Goal: Information Seeking & Learning: Learn about a topic

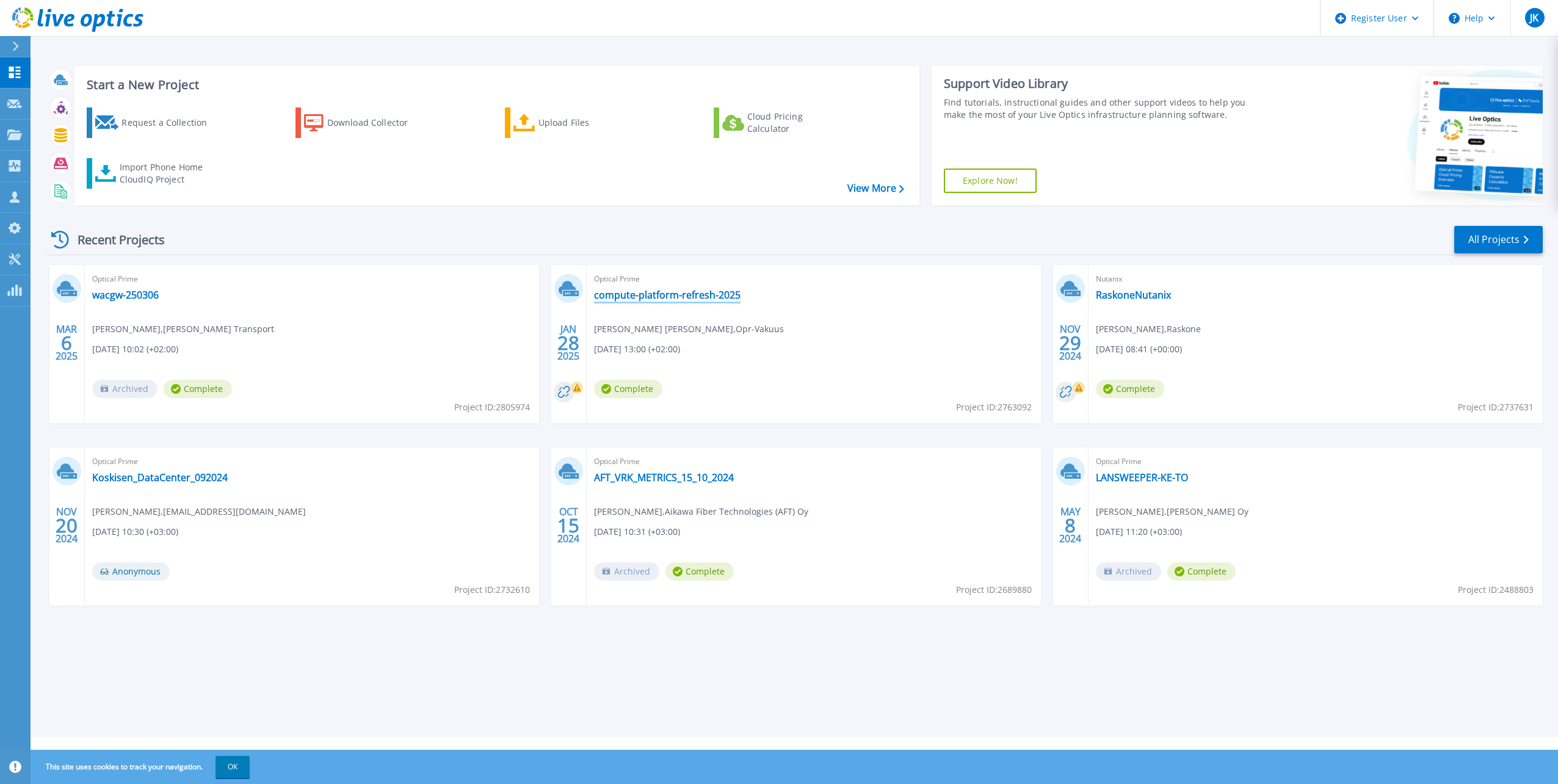
click at [655, 299] on link "compute-platform-refresh-2025" at bounding box center [667, 295] width 146 height 12
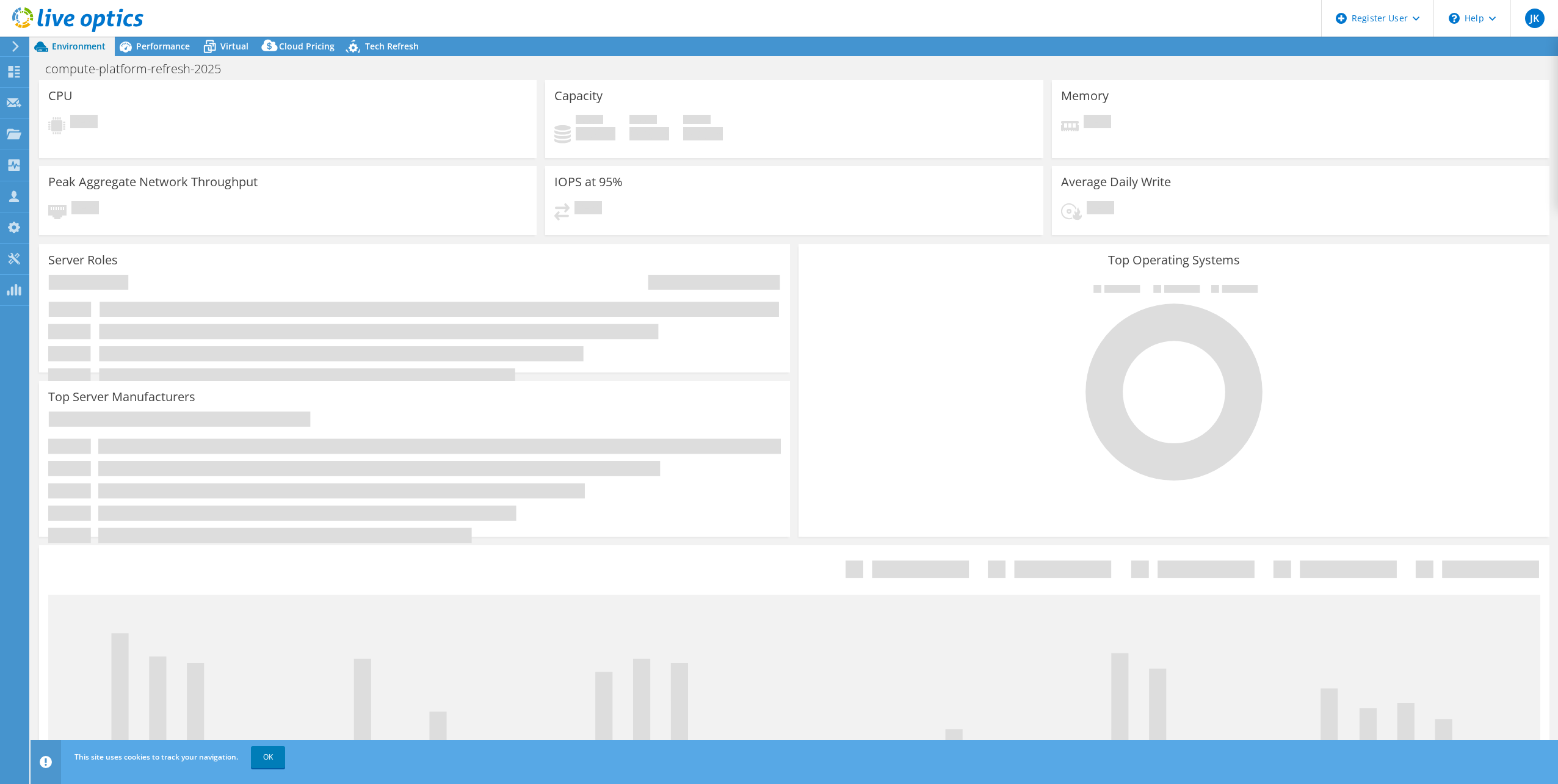
select select "EUFrankfurt"
select select "USD"
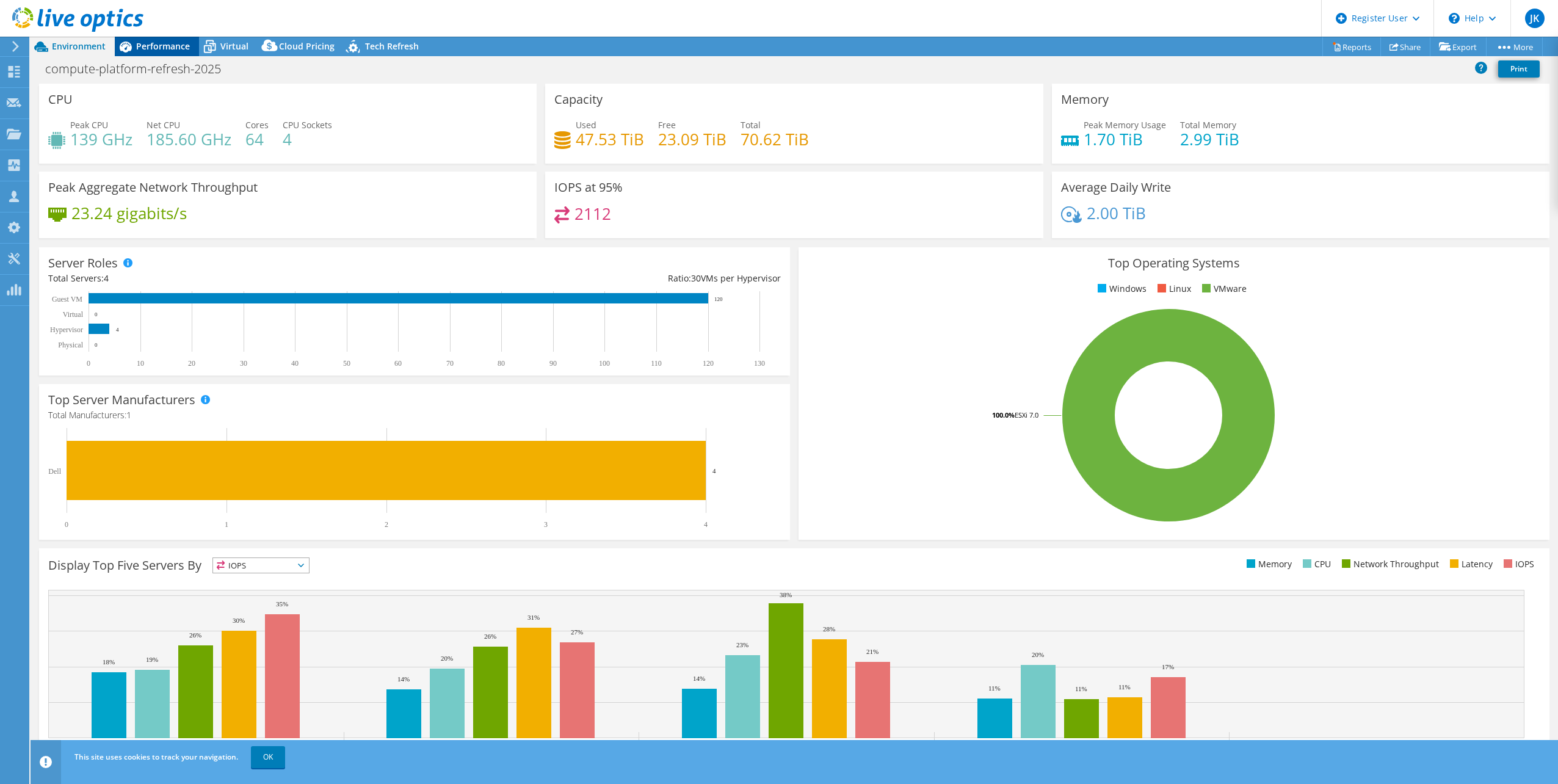
click at [157, 40] on div "Performance" at bounding box center [157, 46] width 84 height 19
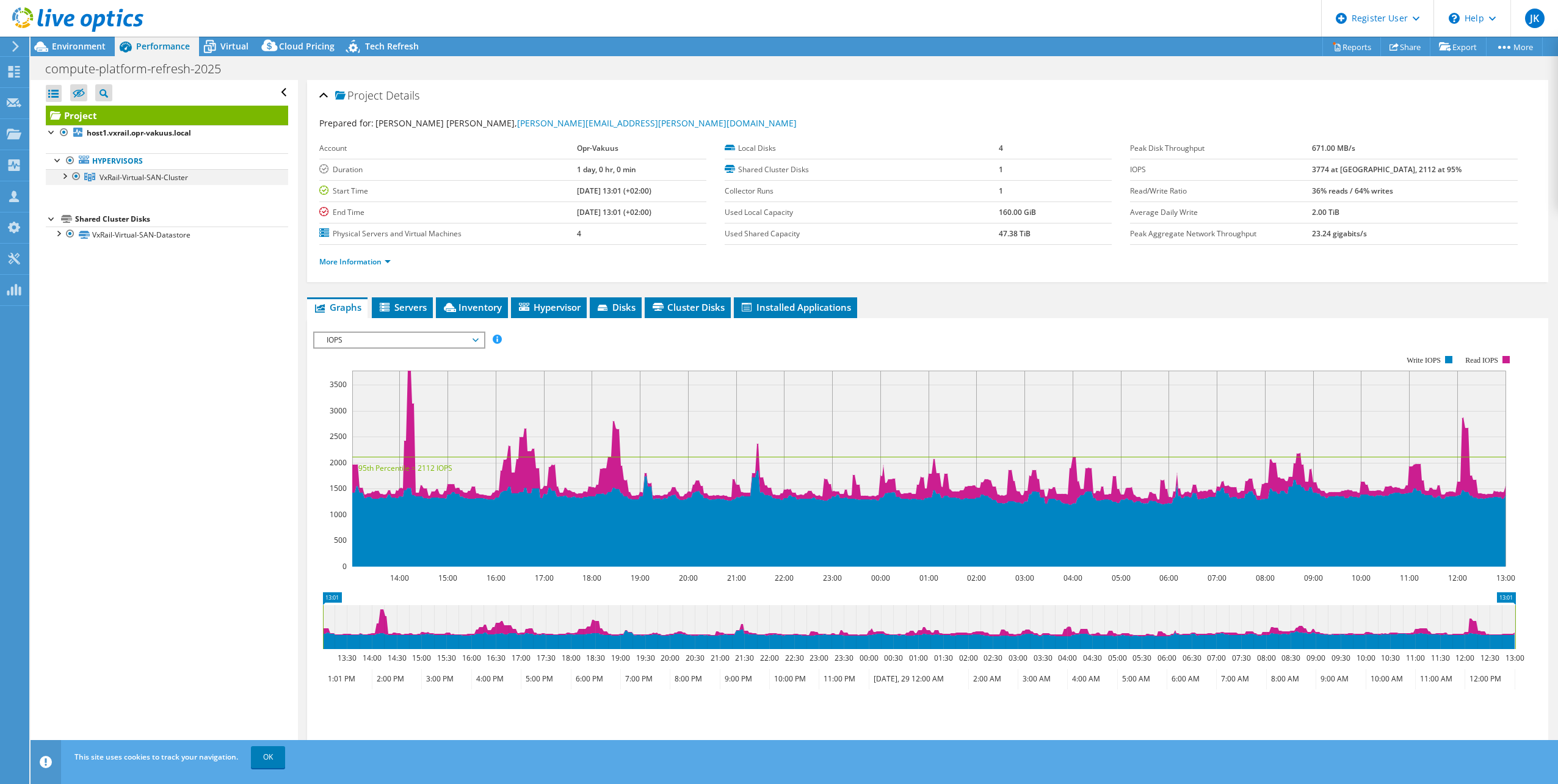
click at [65, 176] on div at bounding box center [64, 175] width 12 height 12
click at [73, 196] on div at bounding box center [70, 191] width 12 height 12
click at [410, 294] on div "Project Details Prepared for: [PERSON_NAME] [PERSON_NAME], [PERSON_NAME][EMAIL_…" at bounding box center [928, 456] width 1259 height 752
click at [408, 296] on div "Project Details Prepared for: [PERSON_NAME] [PERSON_NAME], [PERSON_NAME][EMAIL_…" at bounding box center [928, 456] width 1259 height 752
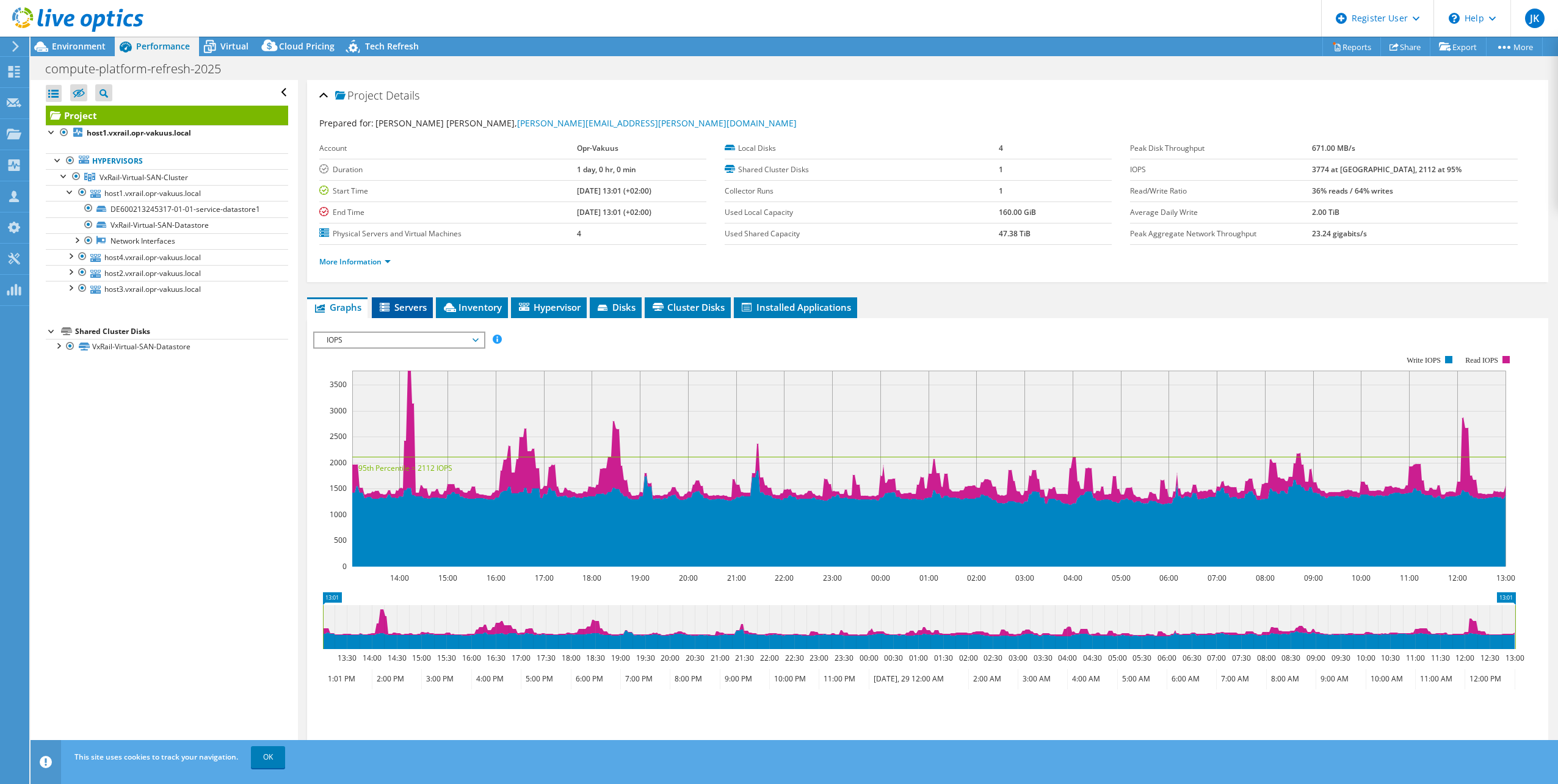
drag, startPoint x: 408, startPoint y: 296, endPoint x: 409, endPoint y: 310, distance: 14.0
click at [409, 310] on span "Servers" at bounding box center [402, 307] width 49 height 12
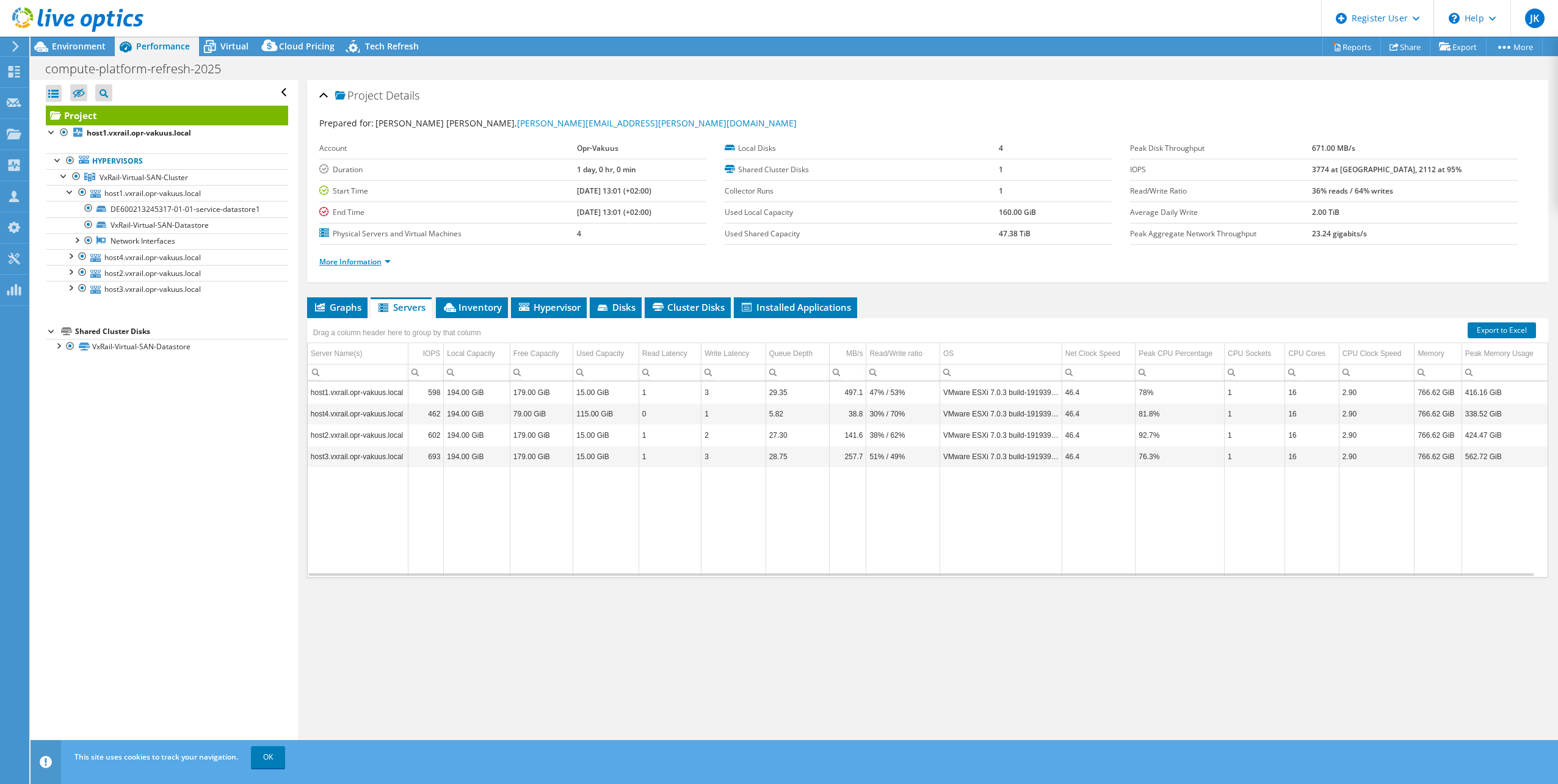
click at [366, 257] on link "More Information" at bounding box center [355, 261] width 71 height 10
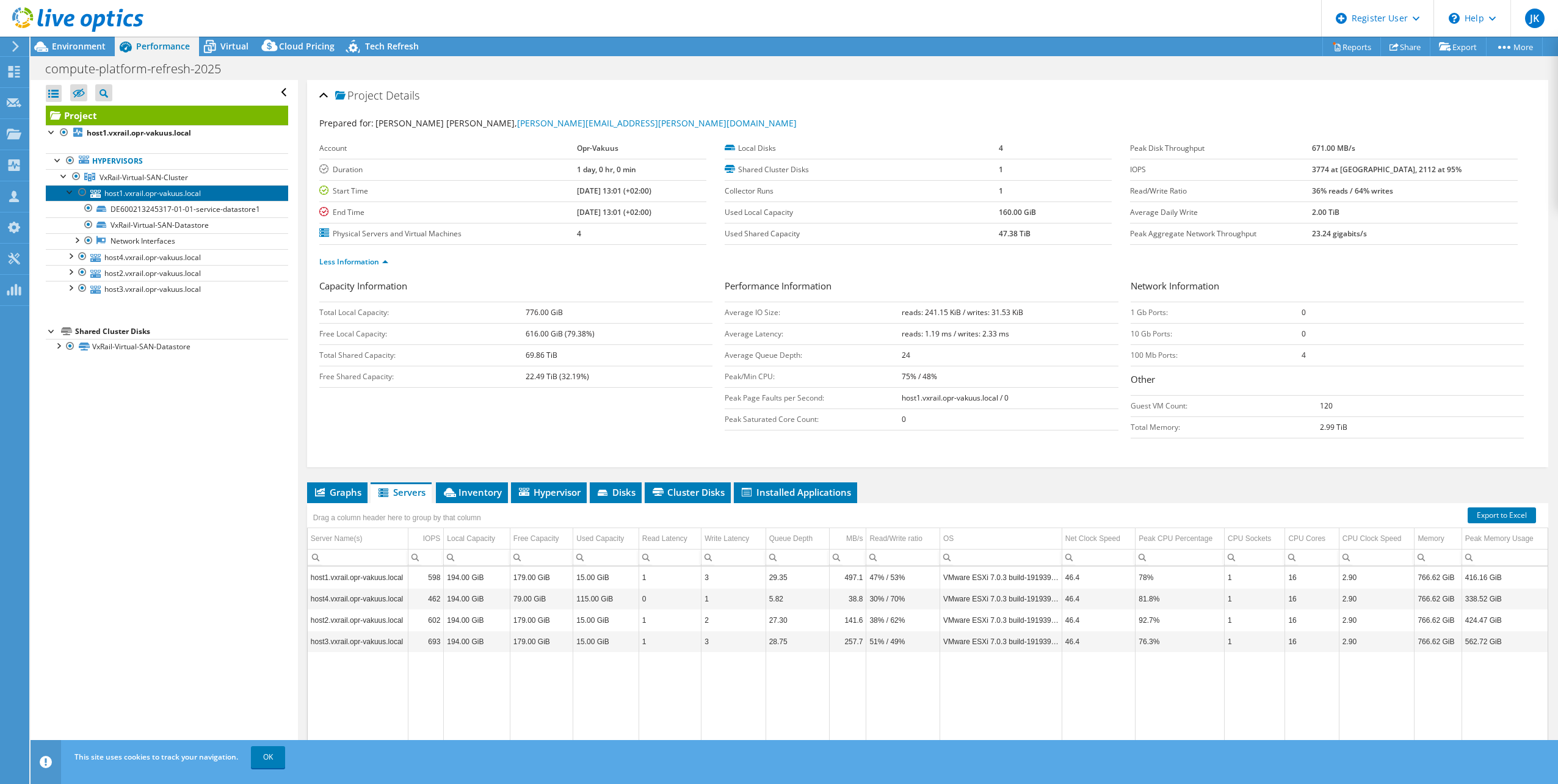
click at [176, 192] on link "host1.vxrail.opr-vakuus.local" at bounding box center [167, 192] width 242 height 16
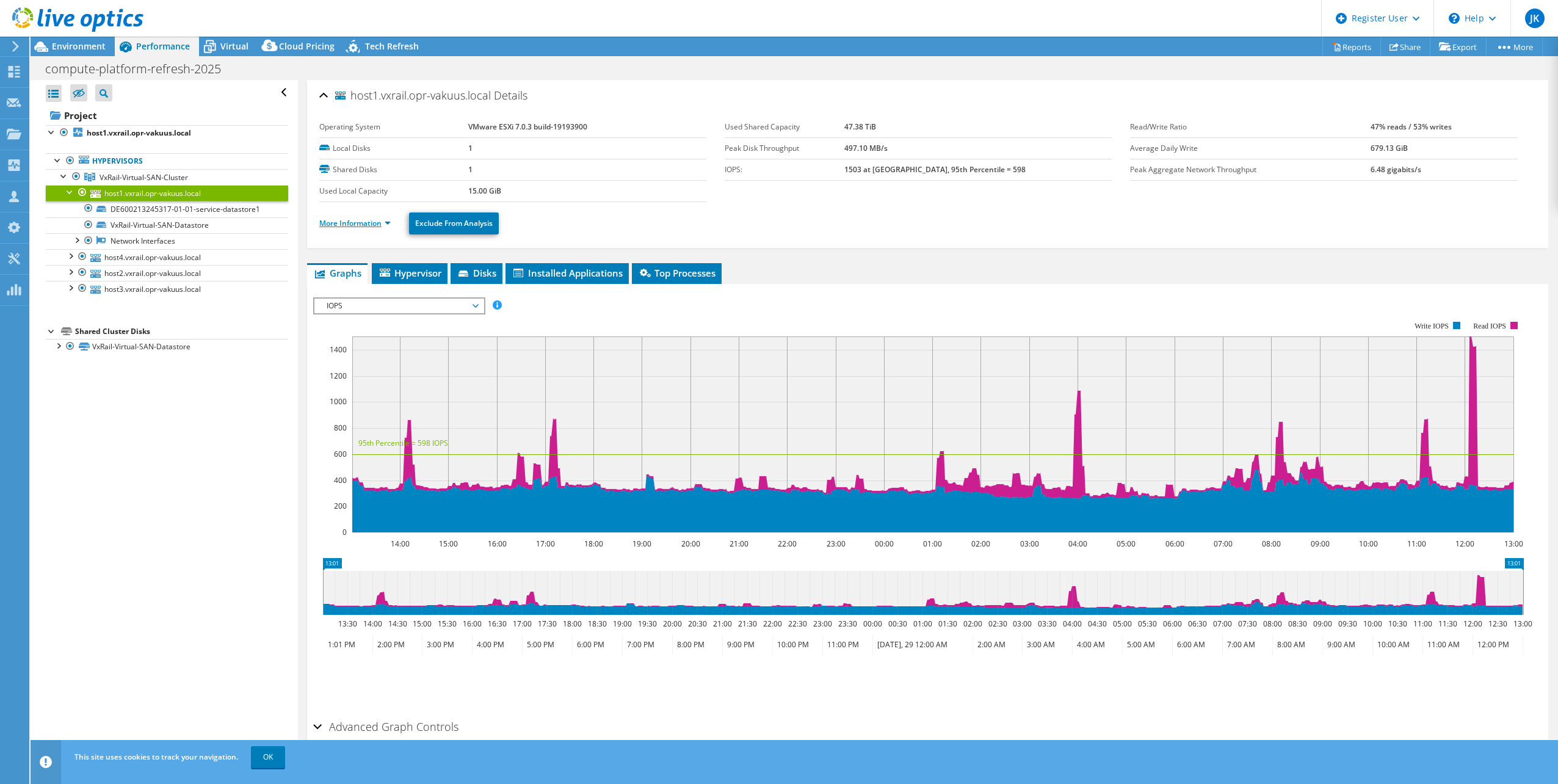
click at [371, 226] on link "More Information" at bounding box center [355, 222] width 71 height 10
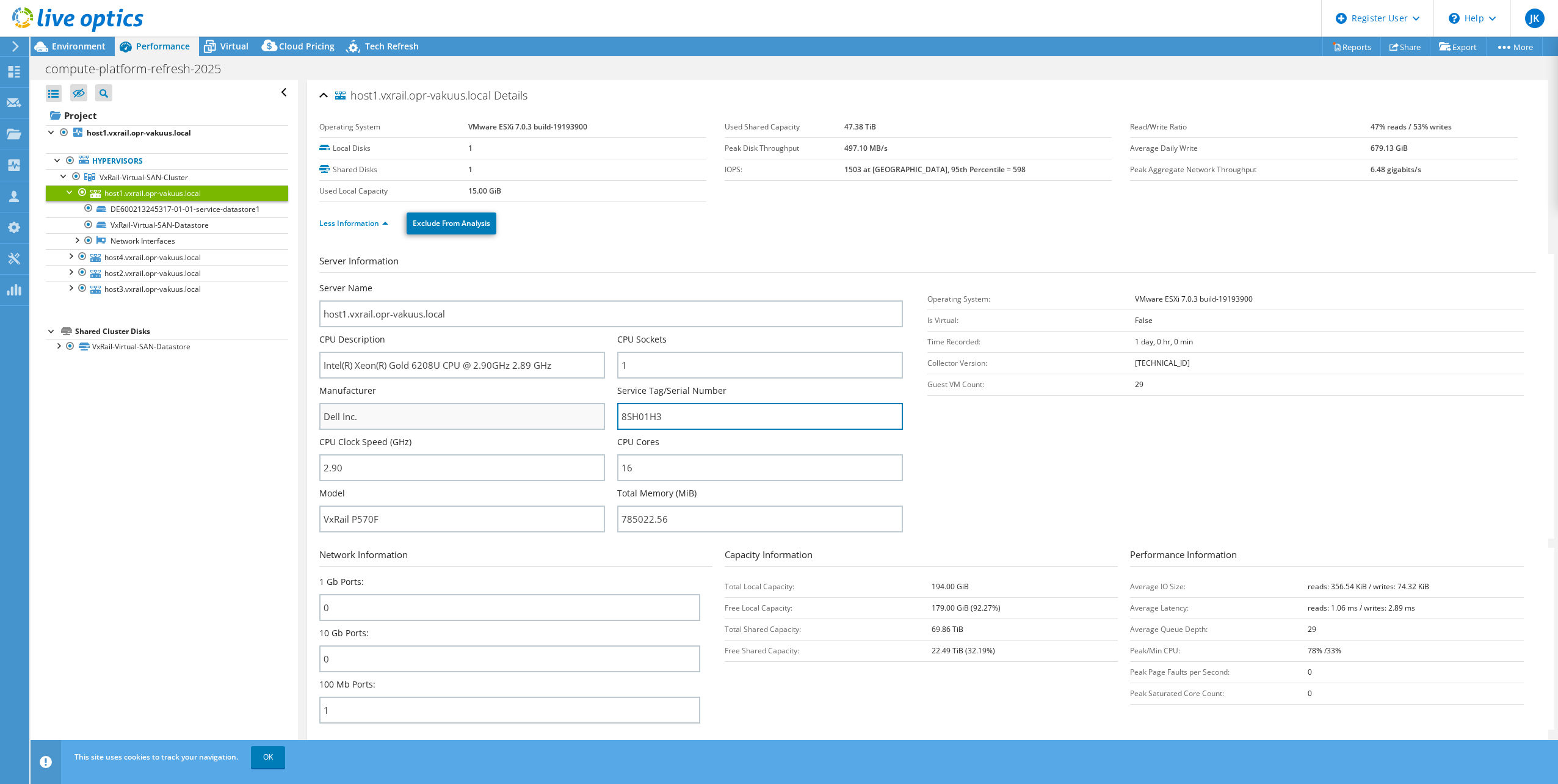
drag, startPoint x: 698, startPoint y: 420, endPoint x: 575, endPoint y: 413, distance: 123.2
click at [575, 282] on div "Server Name host1.vxrail.opr-vakuus.local CPU Description Intel(R) Xeon(R) Gold…" at bounding box center [617, 282] width 596 height 0
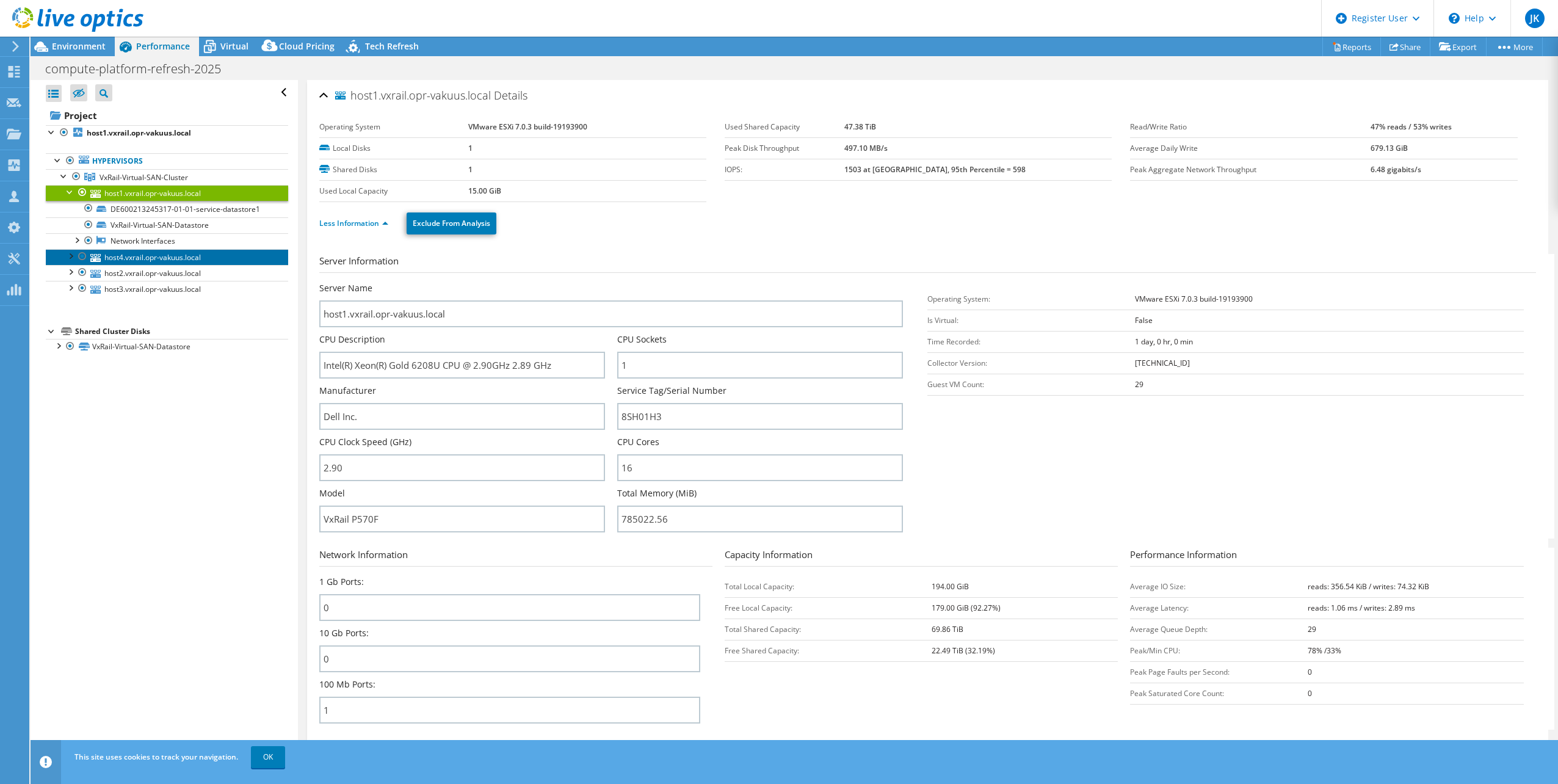
click at [141, 253] on link "host4.vxrail.opr-vakuus.local" at bounding box center [167, 257] width 242 height 16
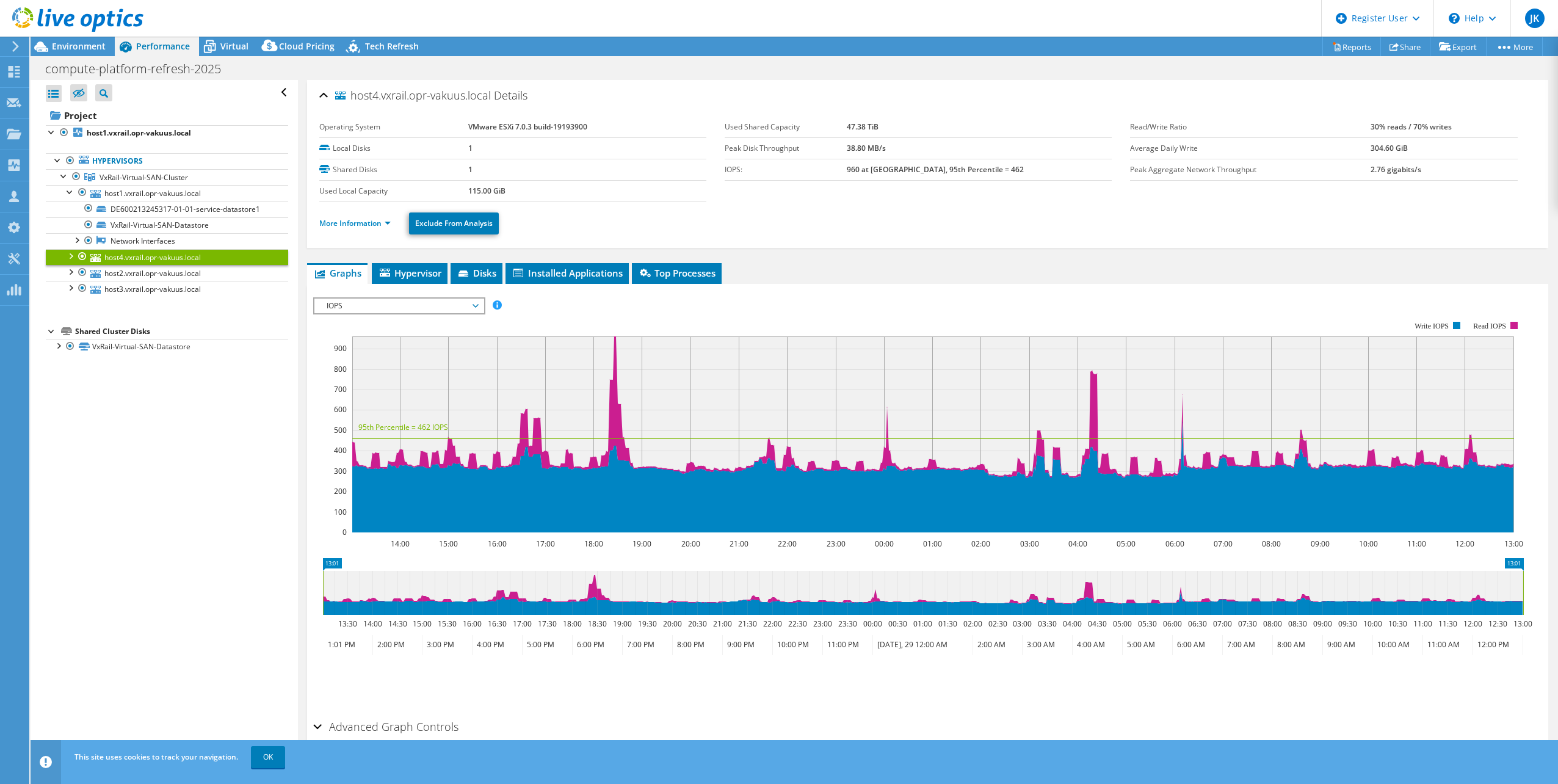
click at [360, 218] on li "More Information" at bounding box center [358, 224] width 79 height 14
click at [365, 227] on link "More Information" at bounding box center [355, 222] width 71 height 10
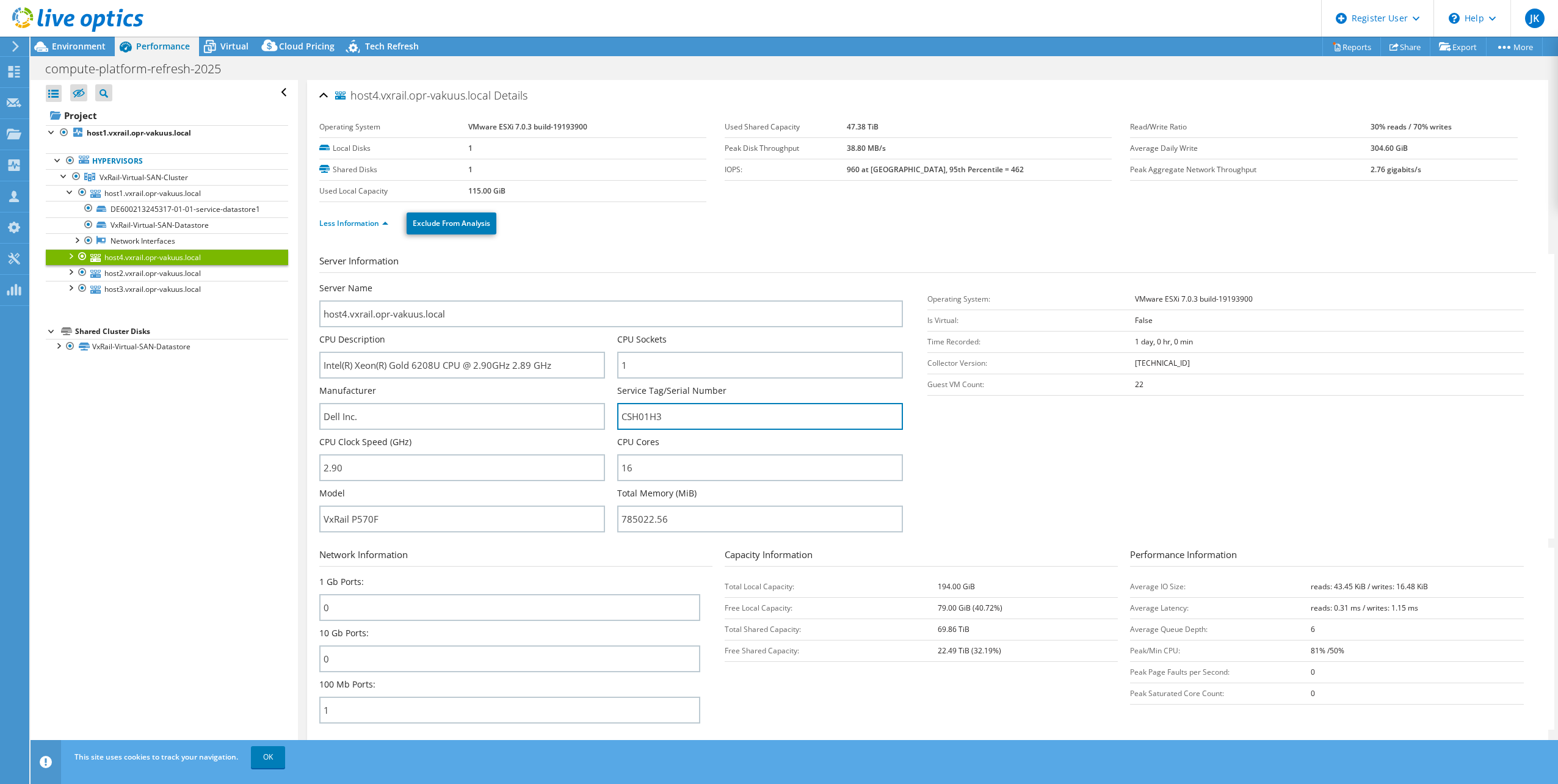
drag, startPoint x: 683, startPoint y: 418, endPoint x: 523, endPoint y: 391, distance: 162.3
click at [524, 282] on div "Server Name host4.vxrail.opr-vakuus.local CPU Description Intel(R) Xeon(R) Gold…" at bounding box center [617, 282] width 596 height 0
click at [73, 274] on div at bounding box center [70, 271] width 12 height 12
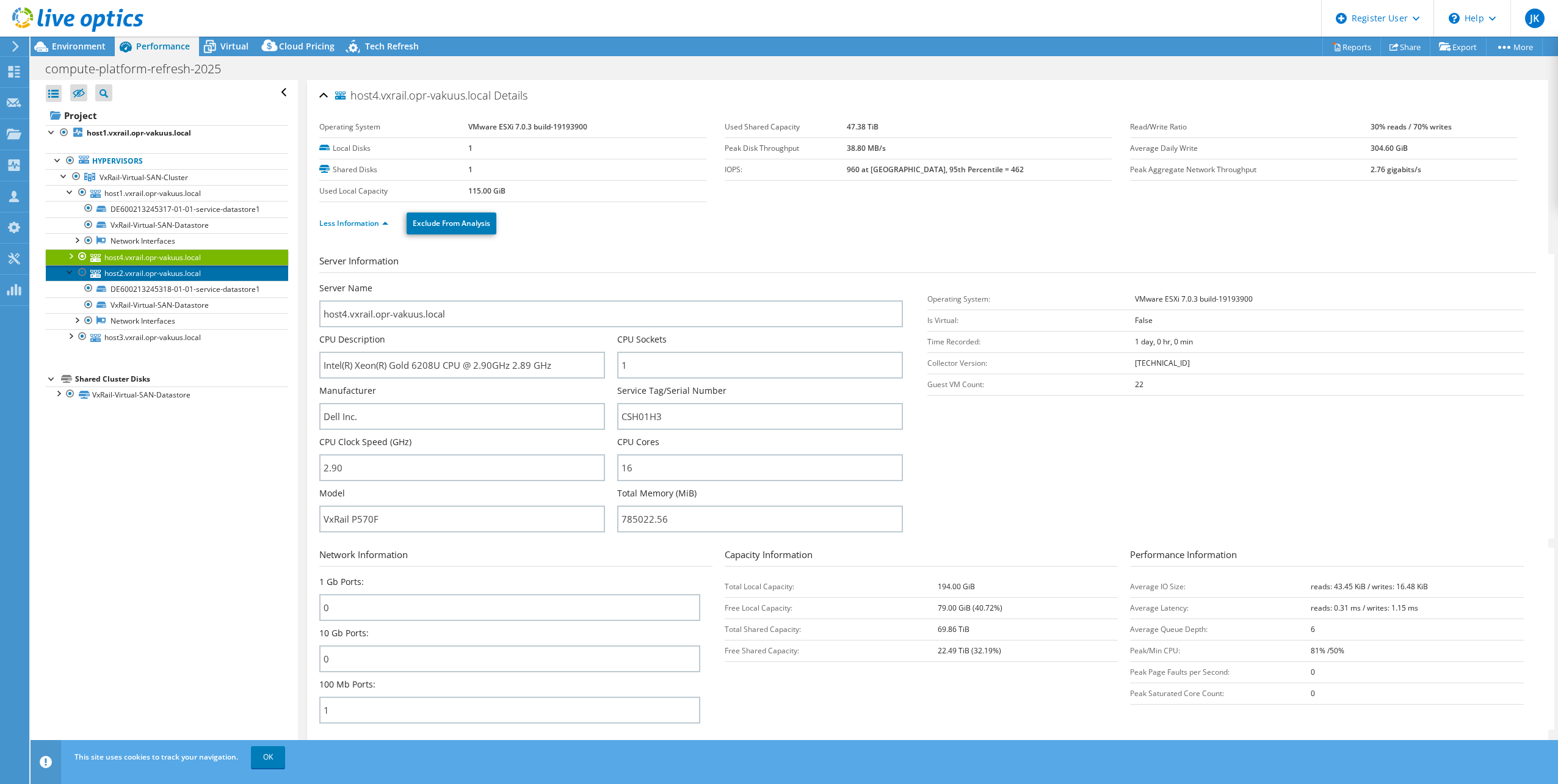
click at [181, 268] on link "host2.vxrail.opr-vakuus.local" at bounding box center [167, 273] width 242 height 16
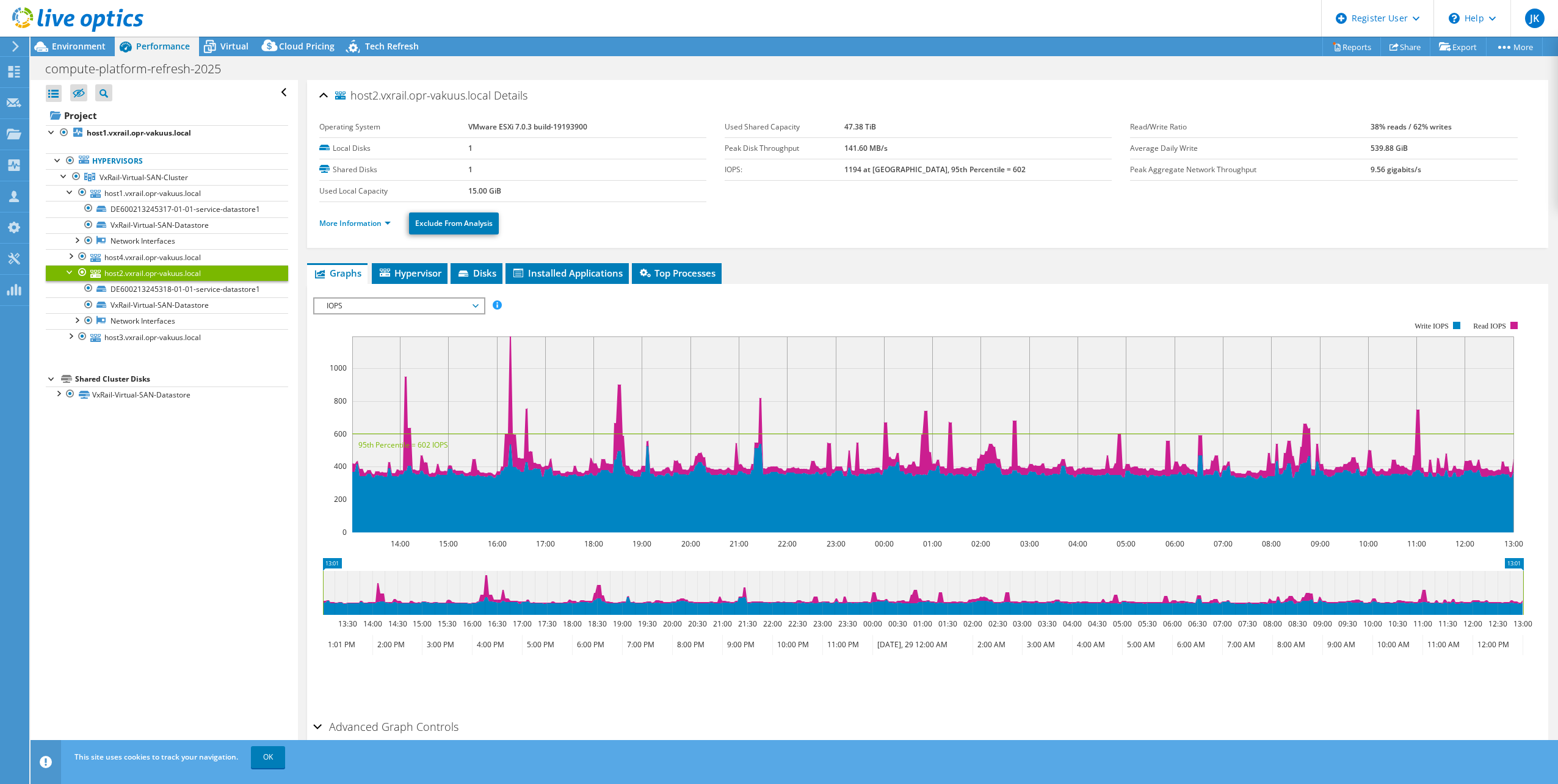
click at [325, 211] on ul "More Information Exclude From Analysis" at bounding box center [928, 222] width 1217 height 25
click at [330, 225] on link "More Information" at bounding box center [355, 222] width 71 height 10
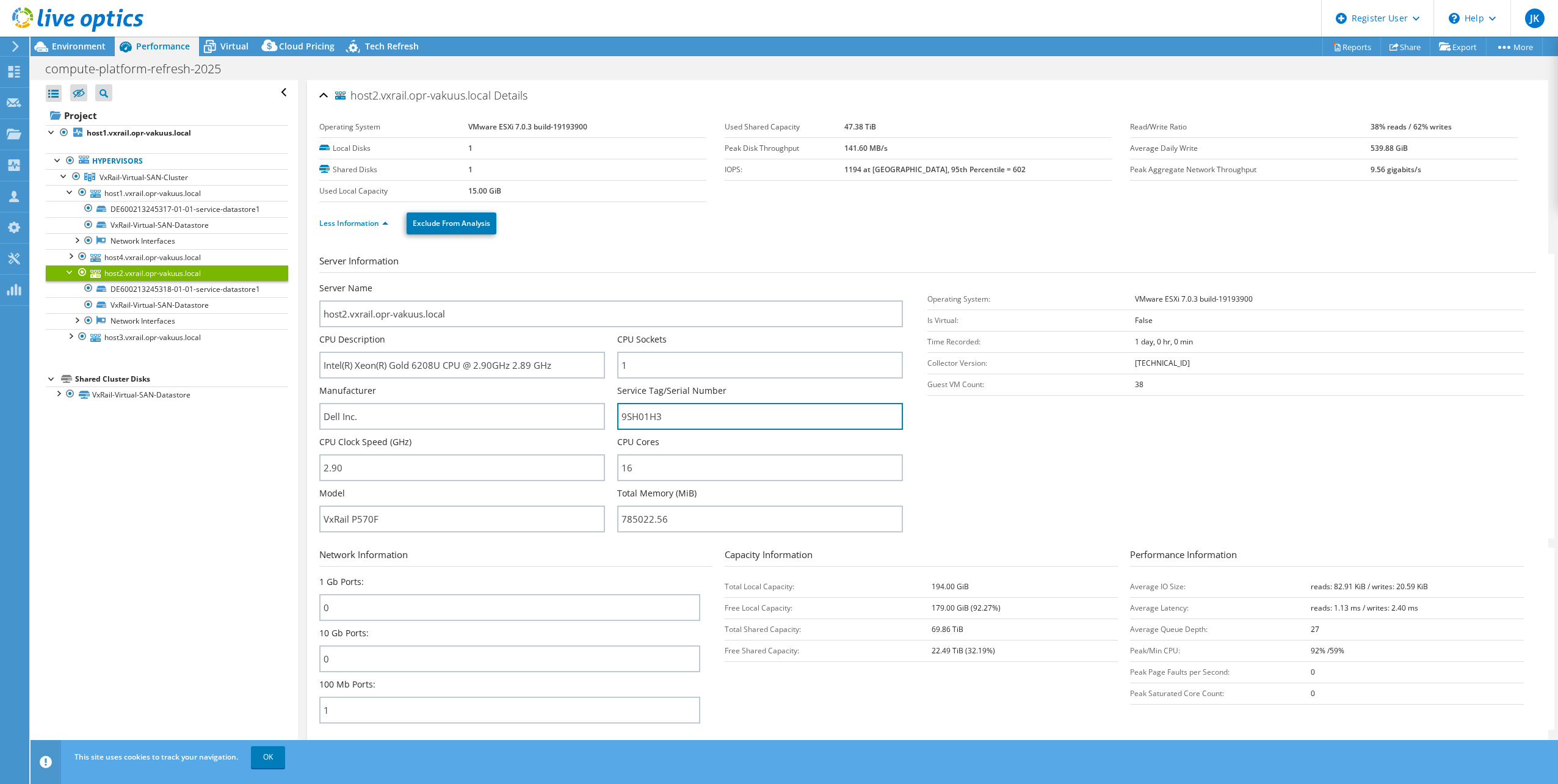
drag, startPoint x: 691, startPoint y: 422, endPoint x: 482, endPoint y: 392, distance: 211.1
click at [518, 282] on div "Server Name host2.vxrail.opr-vakuus.local CPU Description Intel(R) Xeon(R) Gold…" at bounding box center [617, 282] width 596 height 0
click at [73, 333] on div at bounding box center [70, 335] width 12 height 12
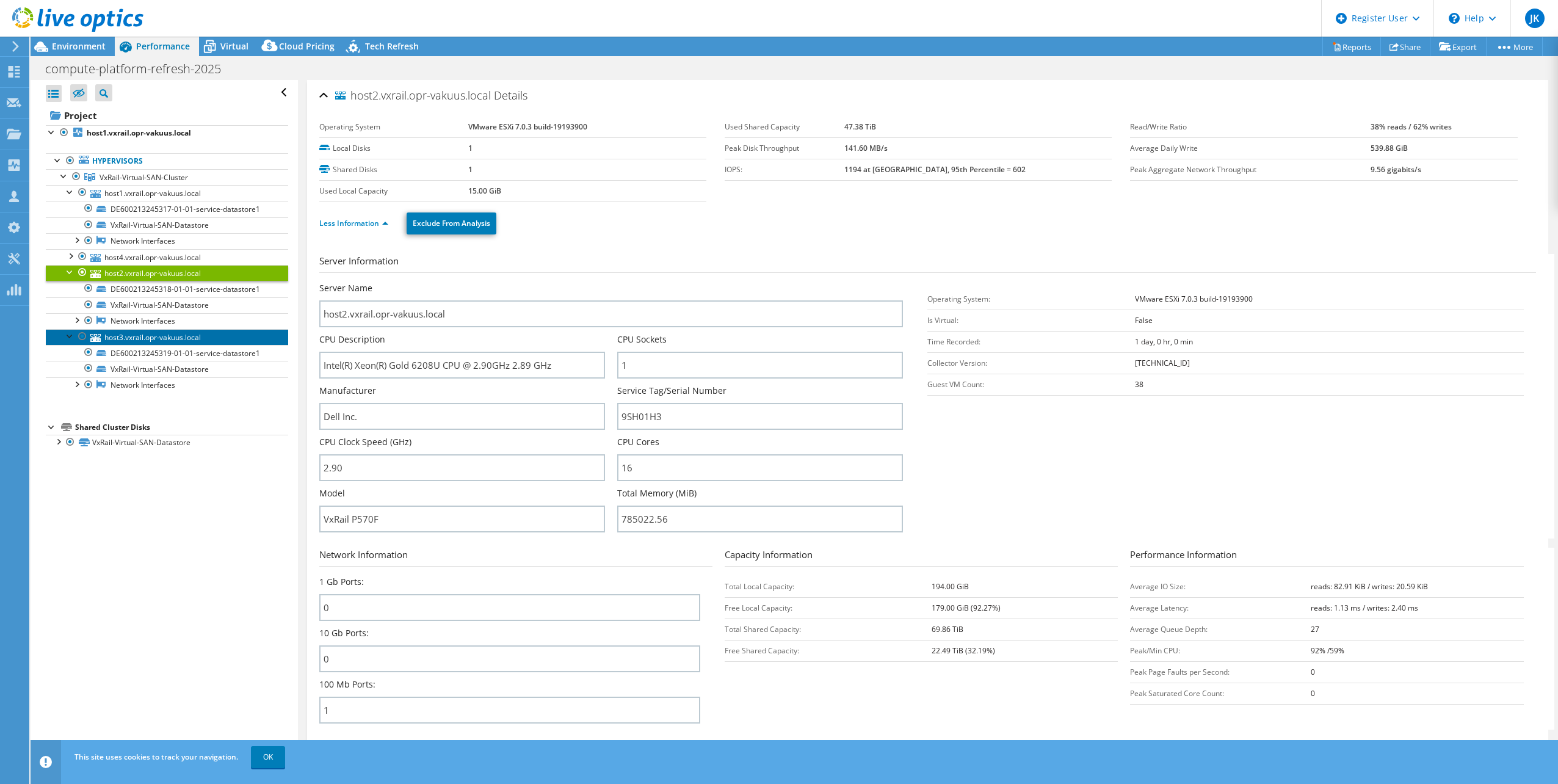
click at [154, 342] on link "host3.vxrail.opr-vakuus.local" at bounding box center [167, 336] width 242 height 16
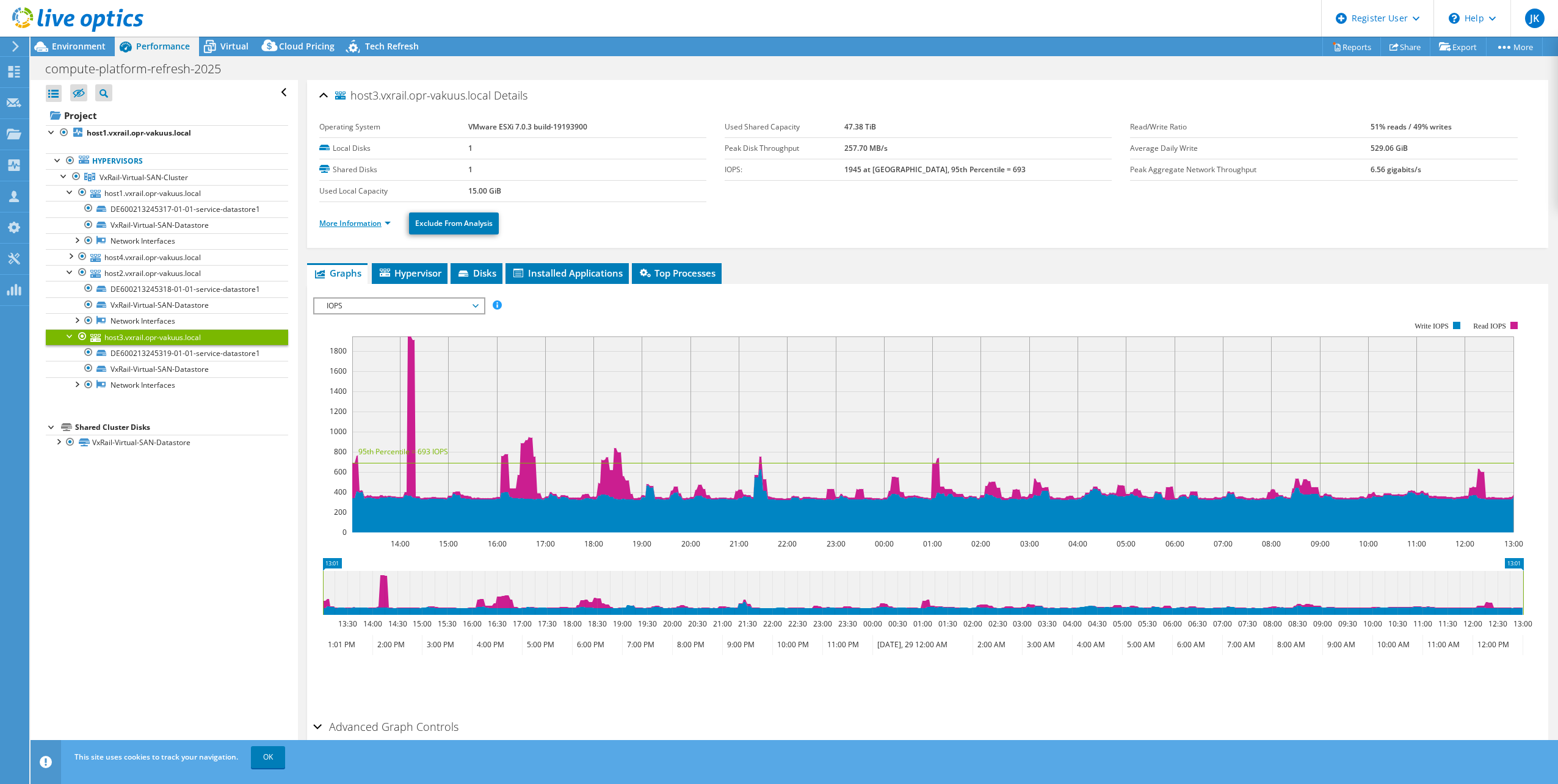
click at [355, 224] on link "More Information" at bounding box center [355, 222] width 71 height 10
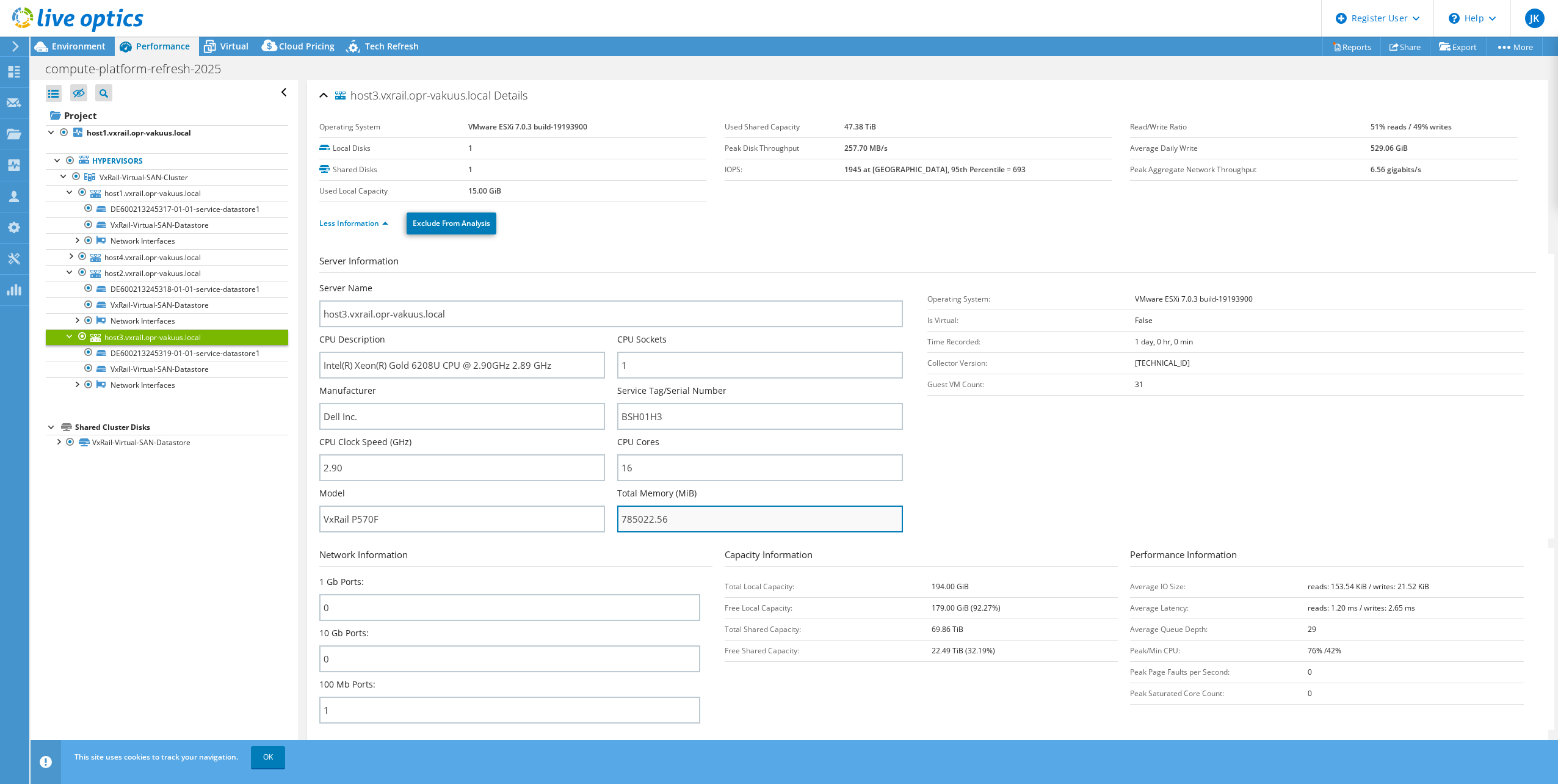
click at [711, 507] on input "785022.56" at bounding box center [760, 518] width 286 height 27
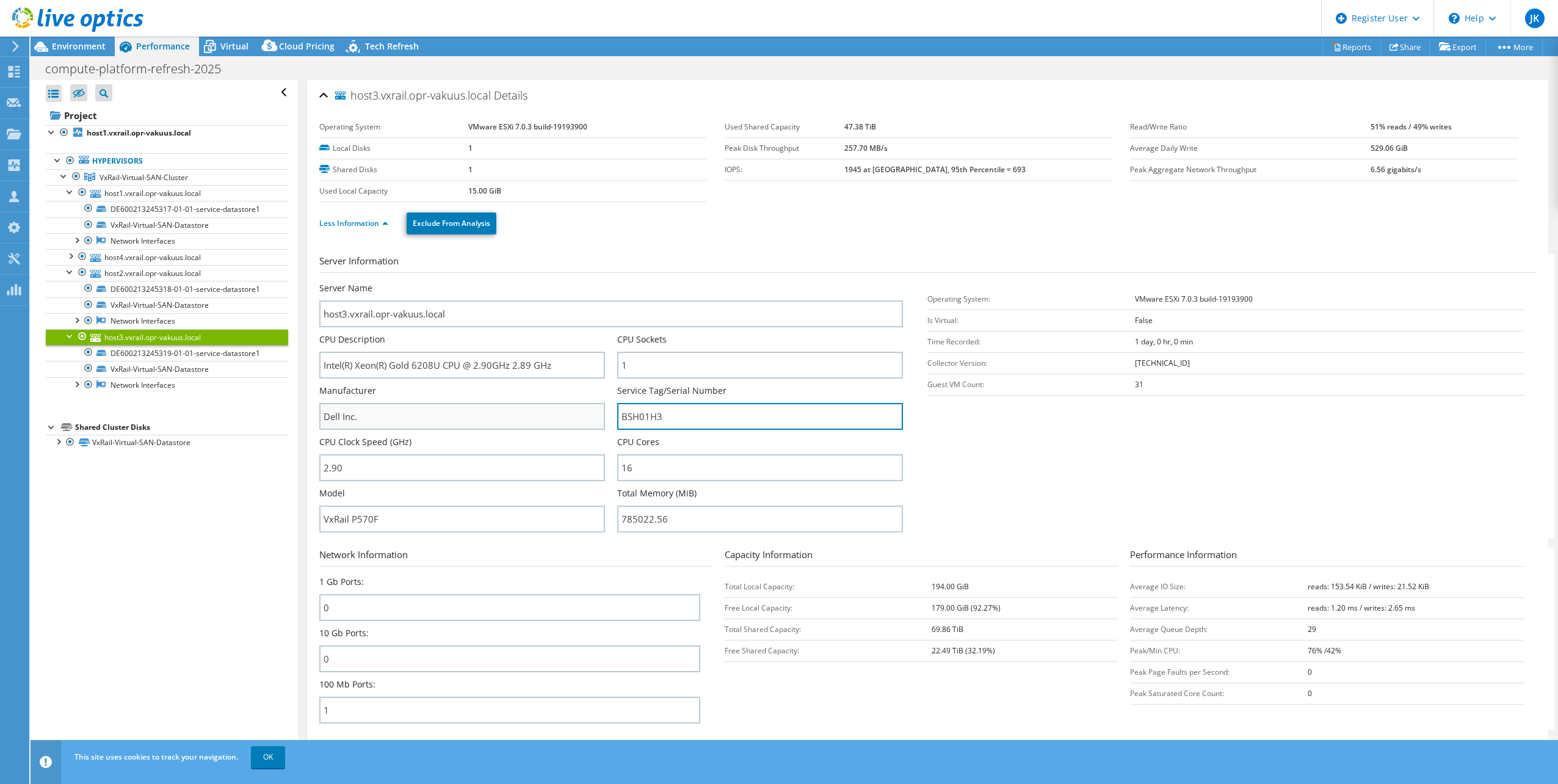
drag, startPoint x: 682, startPoint y: 422, endPoint x: 437, endPoint y: 404, distance: 245.7
click at [439, 282] on div "Server Name host3.vxrail.opr-vakuus.local CPU Description Intel(R) Xeon(R) Gold…" at bounding box center [617, 282] width 596 height 0
